Goal: Task Accomplishment & Management: Manage account settings

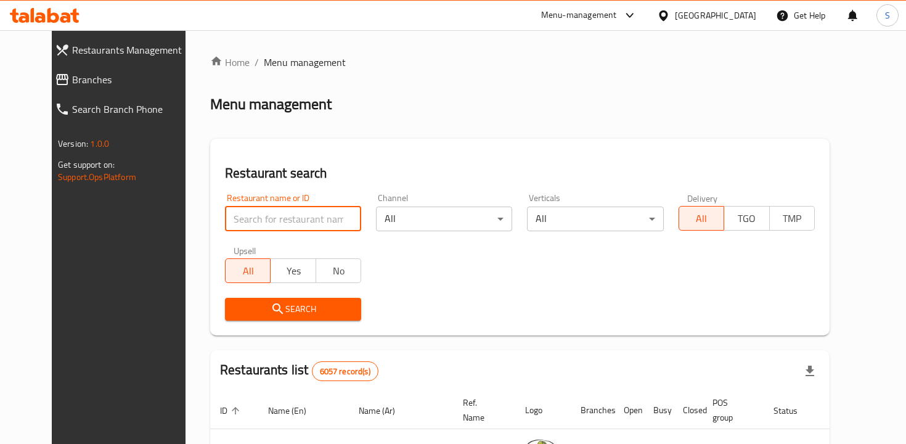
click at [304, 227] on input "search" at bounding box center [293, 218] width 136 height 25
type input "patza"
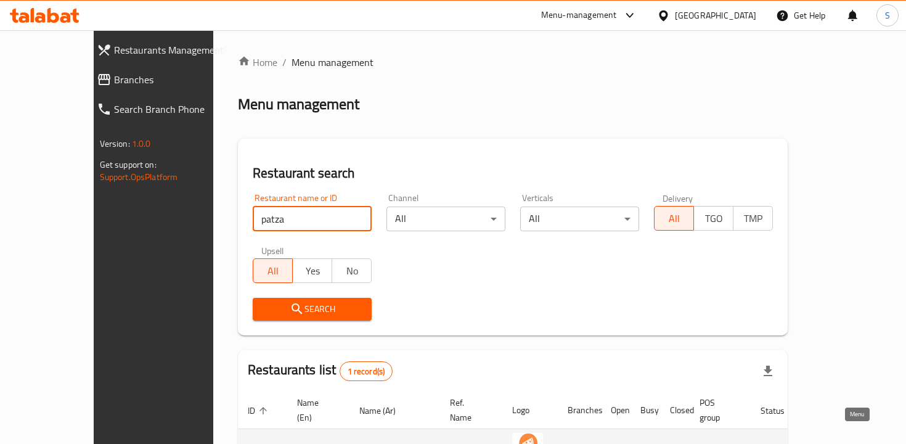
click at [838, 443] on icon "enhanced table" at bounding box center [835, 451] width 4 height 5
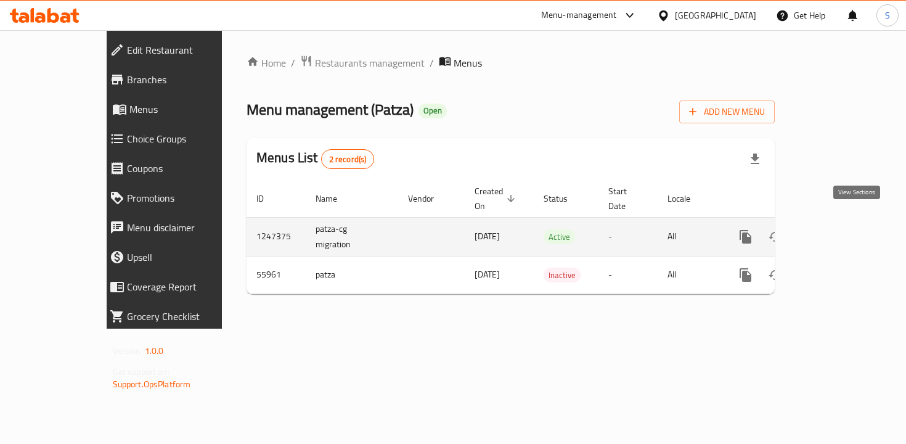
click at [840, 231] on icon "enhanced table" at bounding box center [834, 236] width 11 height 11
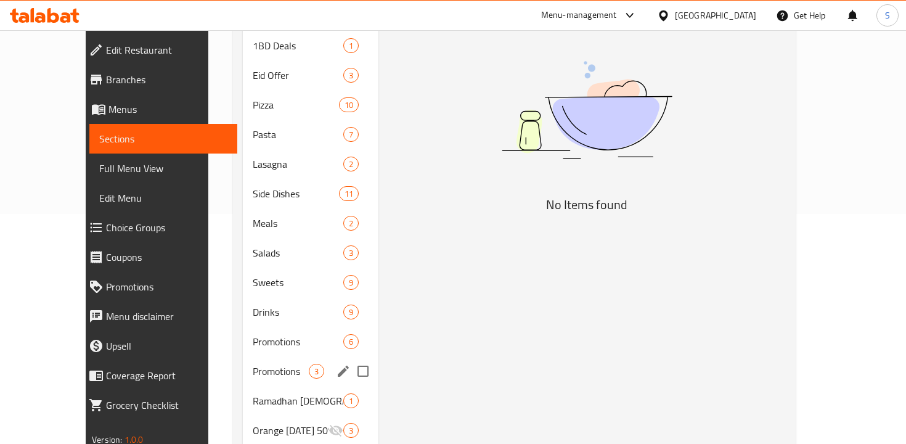
scroll to position [227, 0]
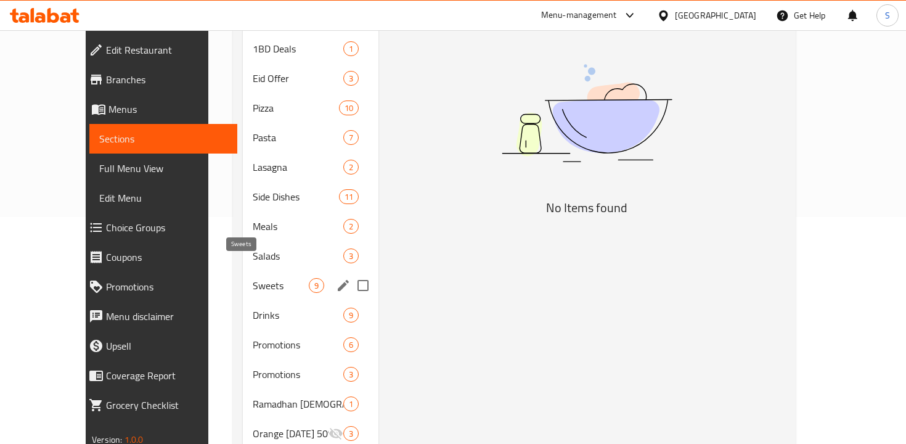
click at [257, 278] on span "Sweets" at bounding box center [281, 285] width 56 height 15
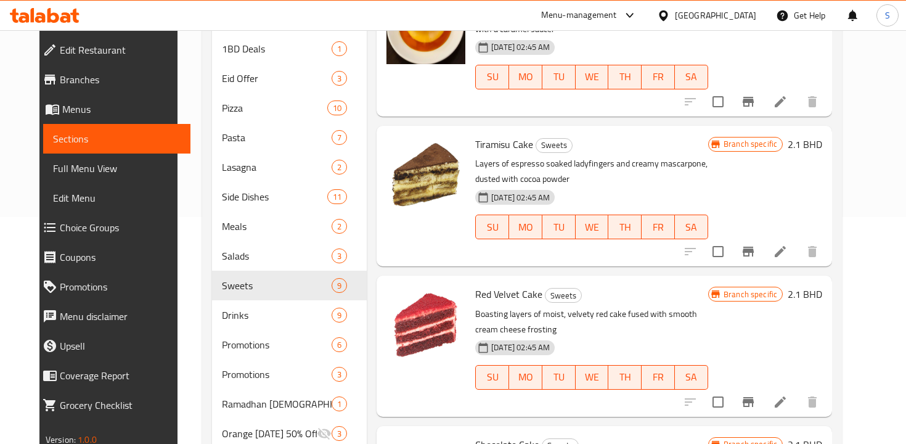
scroll to position [121, 0]
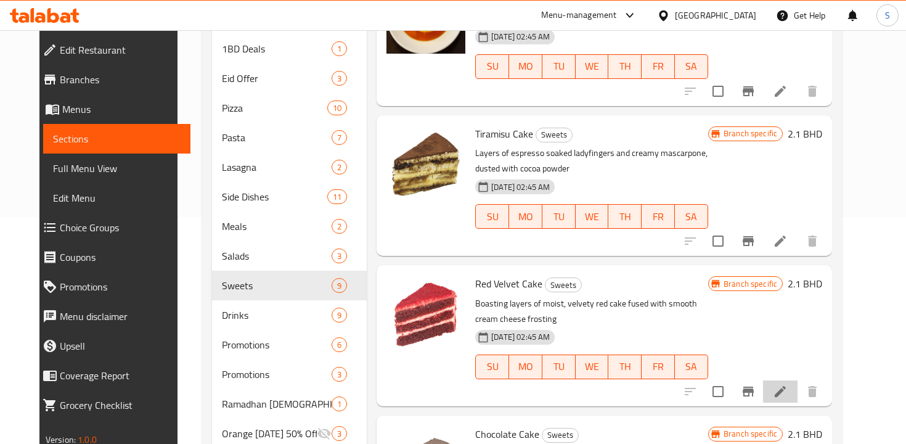
click at [798, 390] on li at bounding box center [780, 391] width 35 height 22
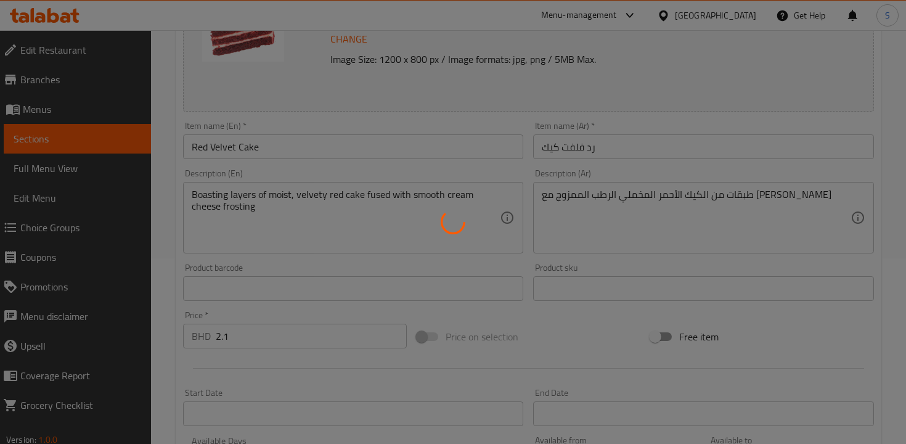
scroll to position [189, 0]
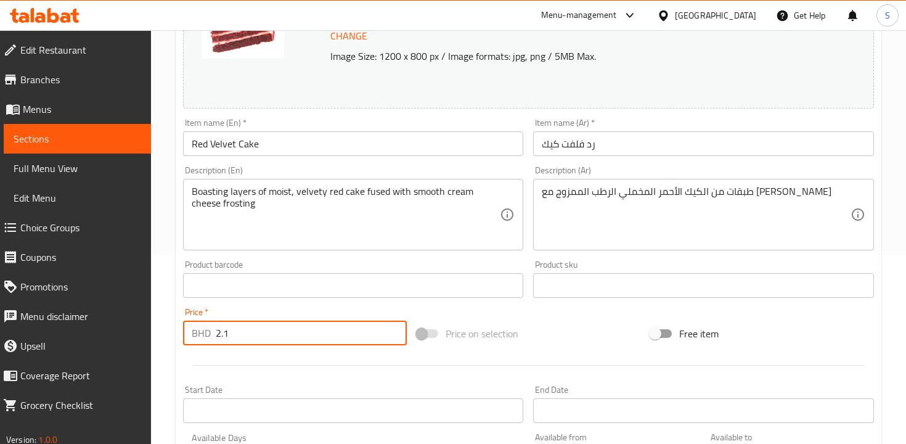
click at [292, 332] on input "2.1" at bounding box center [311, 332] width 191 height 25
type input "2"
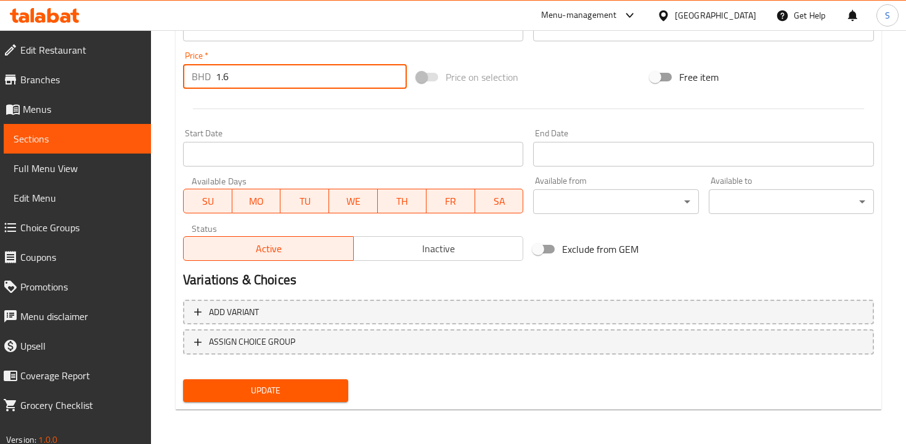
click at [322, 397] on span "Update" at bounding box center [265, 390] width 145 height 15
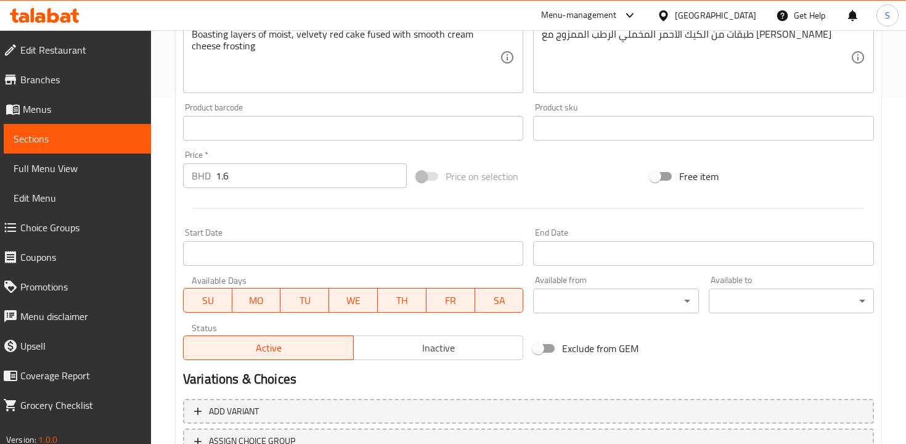
scroll to position [237, 0]
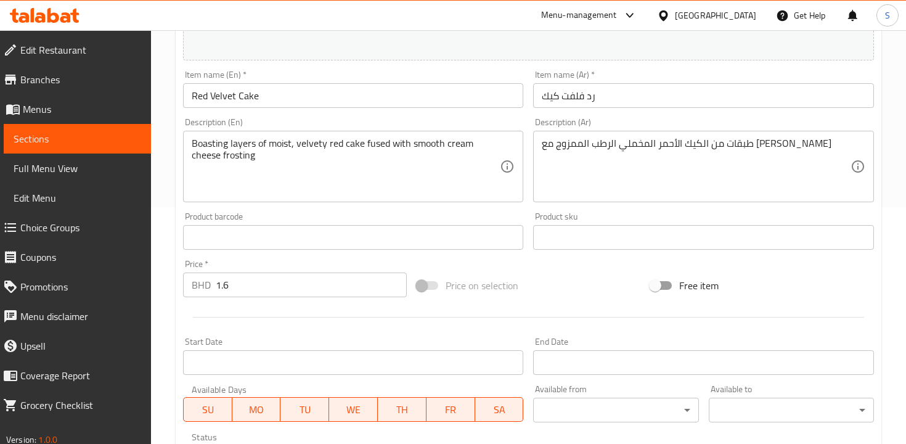
click at [261, 277] on input "1.6" at bounding box center [311, 284] width 191 height 25
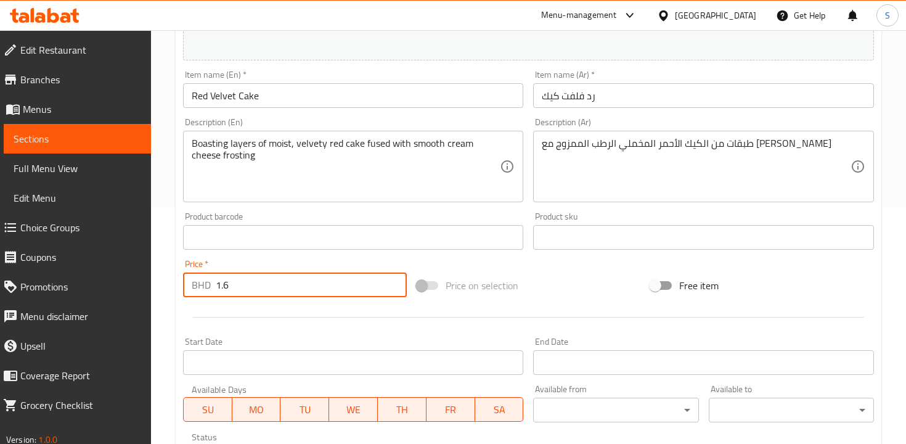
click at [261, 277] on input "1.6" at bounding box center [311, 284] width 191 height 25
type input "1"
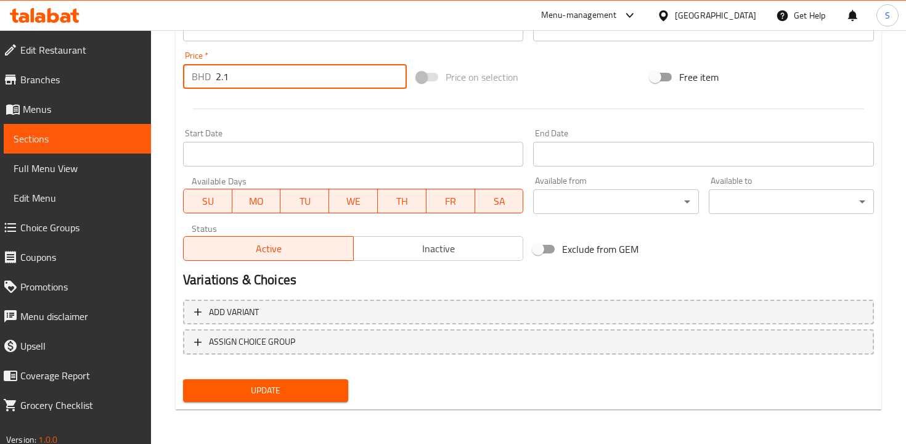
type input "2.1"
click at [257, 395] on span "Update" at bounding box center [265, 390] width 145 height 15
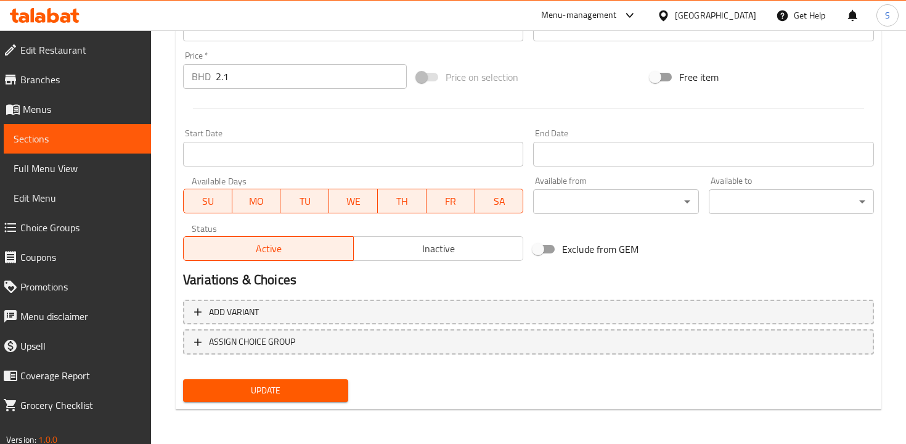
click at [257, 395] on span "Update" at bounding box center [265, 390] width 145 height 15
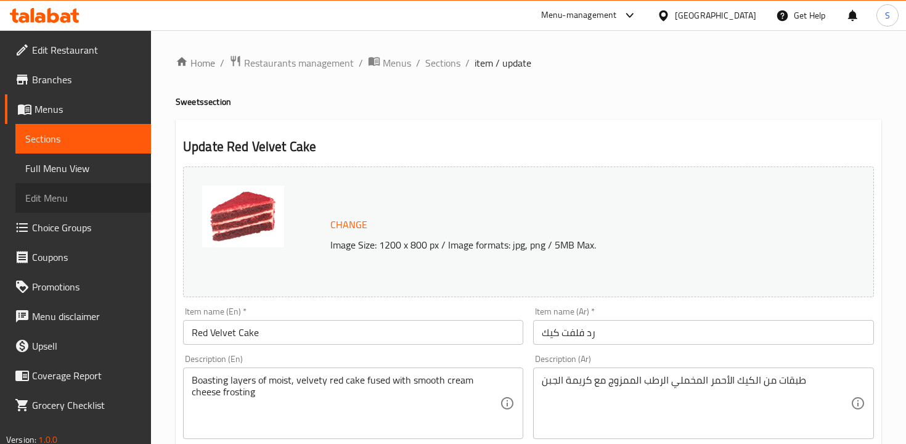
click at [76, 205] on span "Edit Menu" at bounding box center [83, 197] width 116 height 15
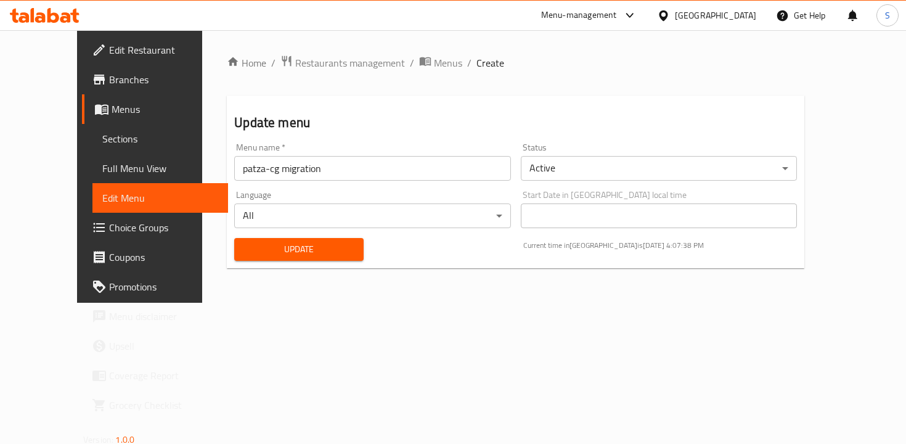
click at [102, 169] on span "Full Menu View" at bounding box center [160, 168] width 116 height 15
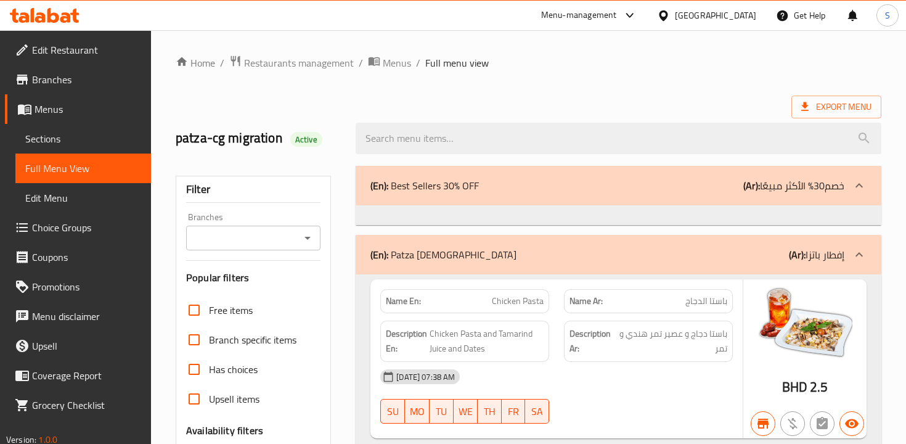
click at [61, 132] on span "Sections" at bounding box center [83, 138] width 116 height 15
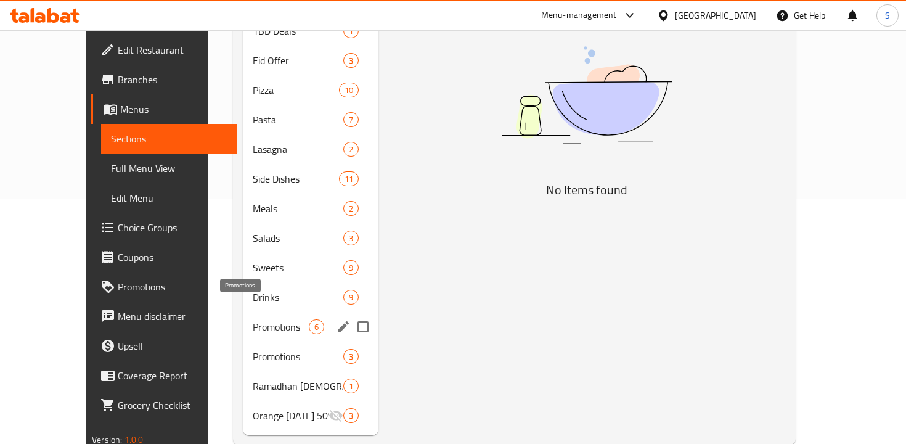
scroll to position [252, 0]
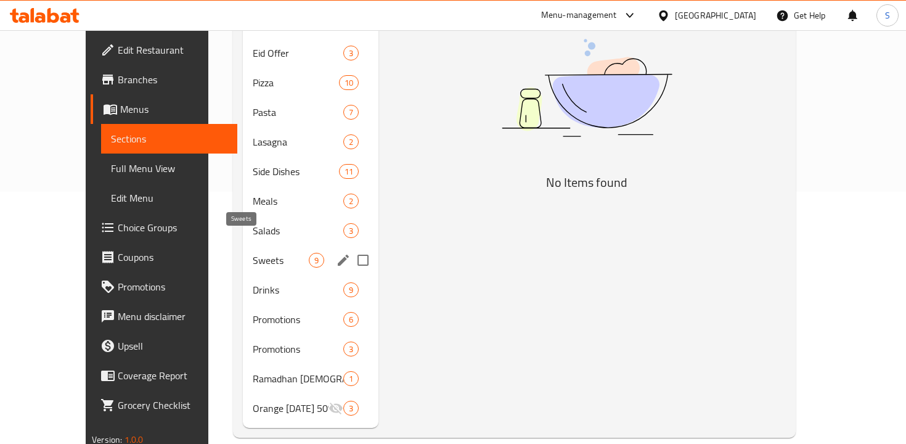
click at [253, 253] on span "Sweets" at bounding box center [281, 260] width 56 height 15
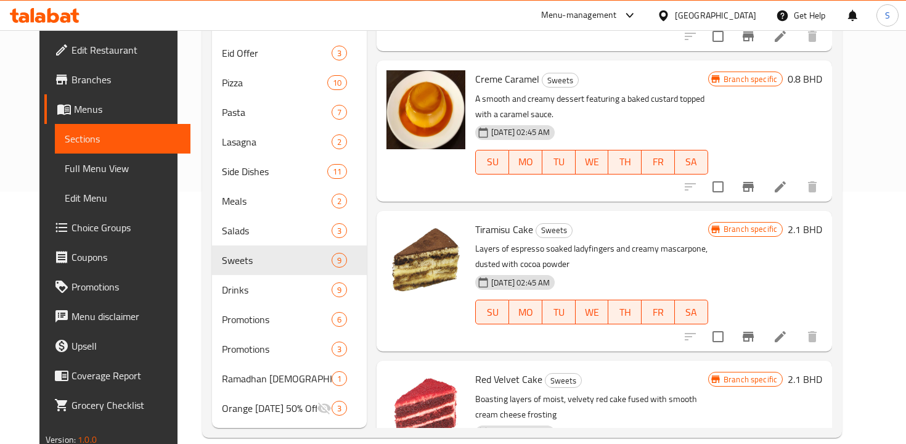
scroll to position [106, 0]
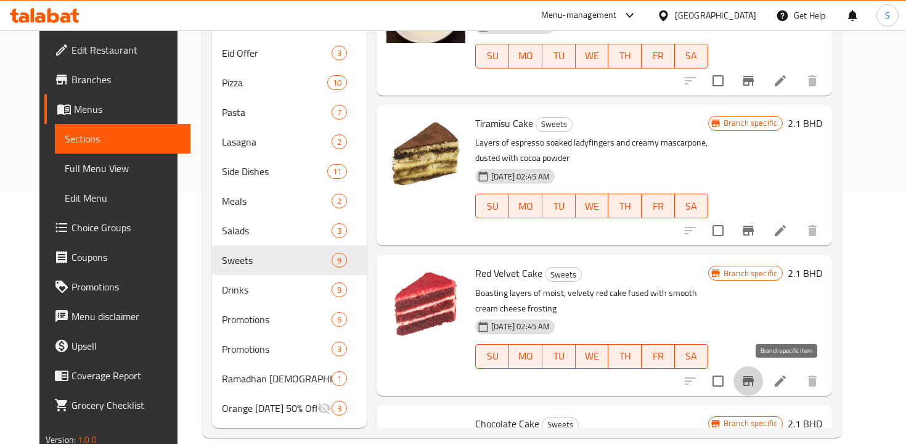
click at [756, 376] on icon "Branch-specific-item" at bounding box center [748, 380] width 15 height 15
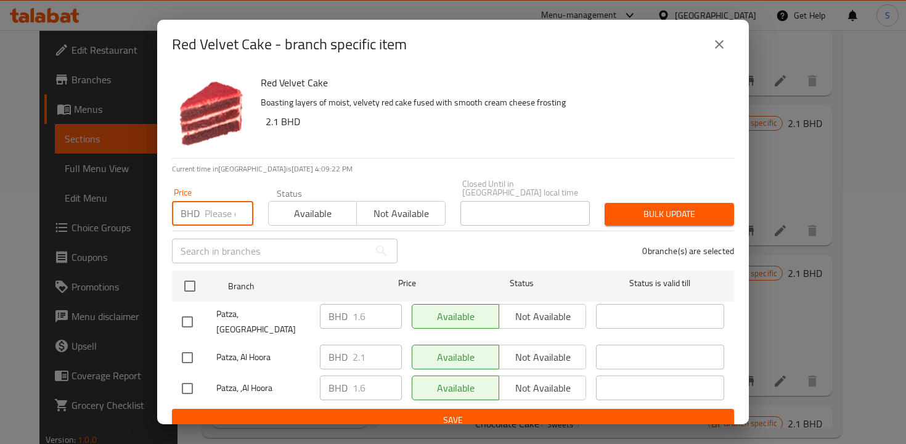
drag, startPoint x: 226, startPoint y: 209, endPoint x: 229, endPoint y: 203, distance: 6.3
click at [228, 205] on input "number" at bounding box center [229, 213] width 49 height 25
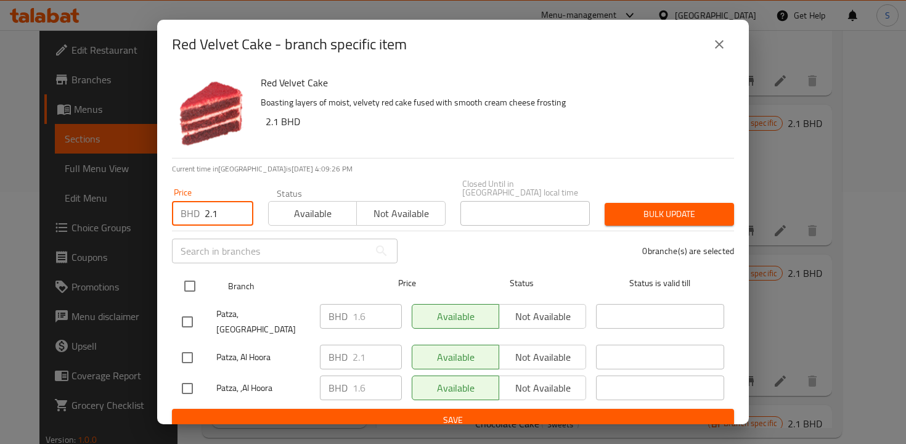
type input "2.1"
click at [194, 282] on input "checkbox" at bounding box center [190, 286] width 26 height 26
checkbox input "true"
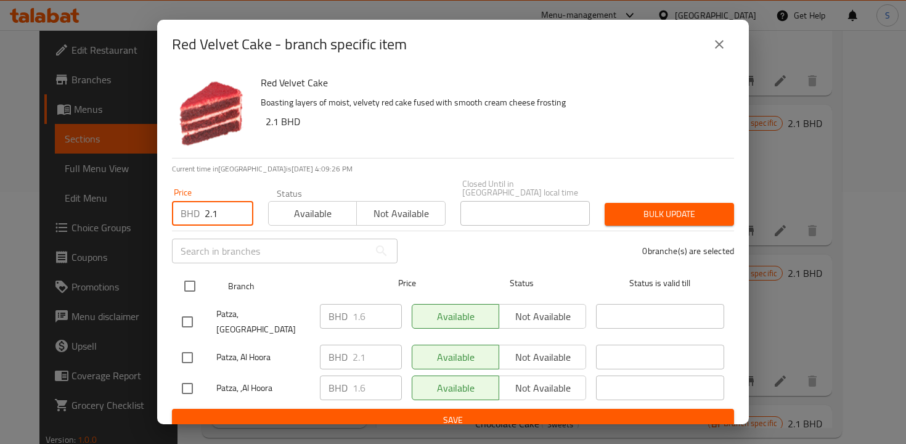
checkbox input "true"
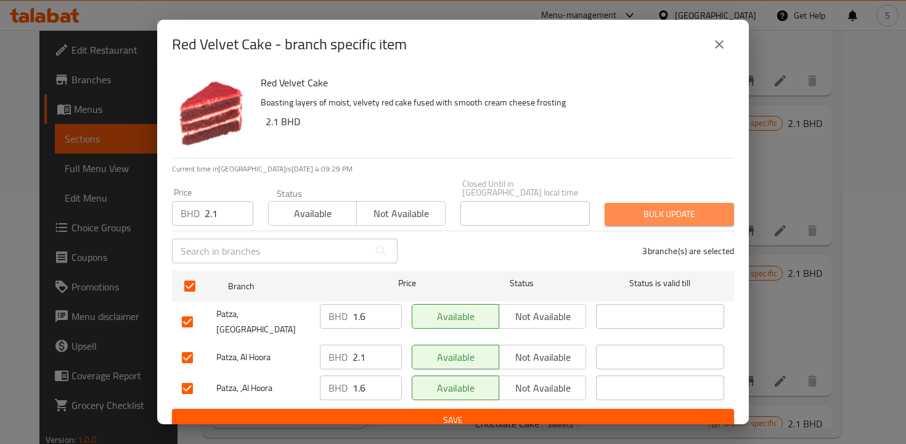
click at [627, 206] on span "Bulk update" at bounding box center [669, 213] width 110 height 15
